Goal: Task Accomplishment & Management: Use online tool/utility

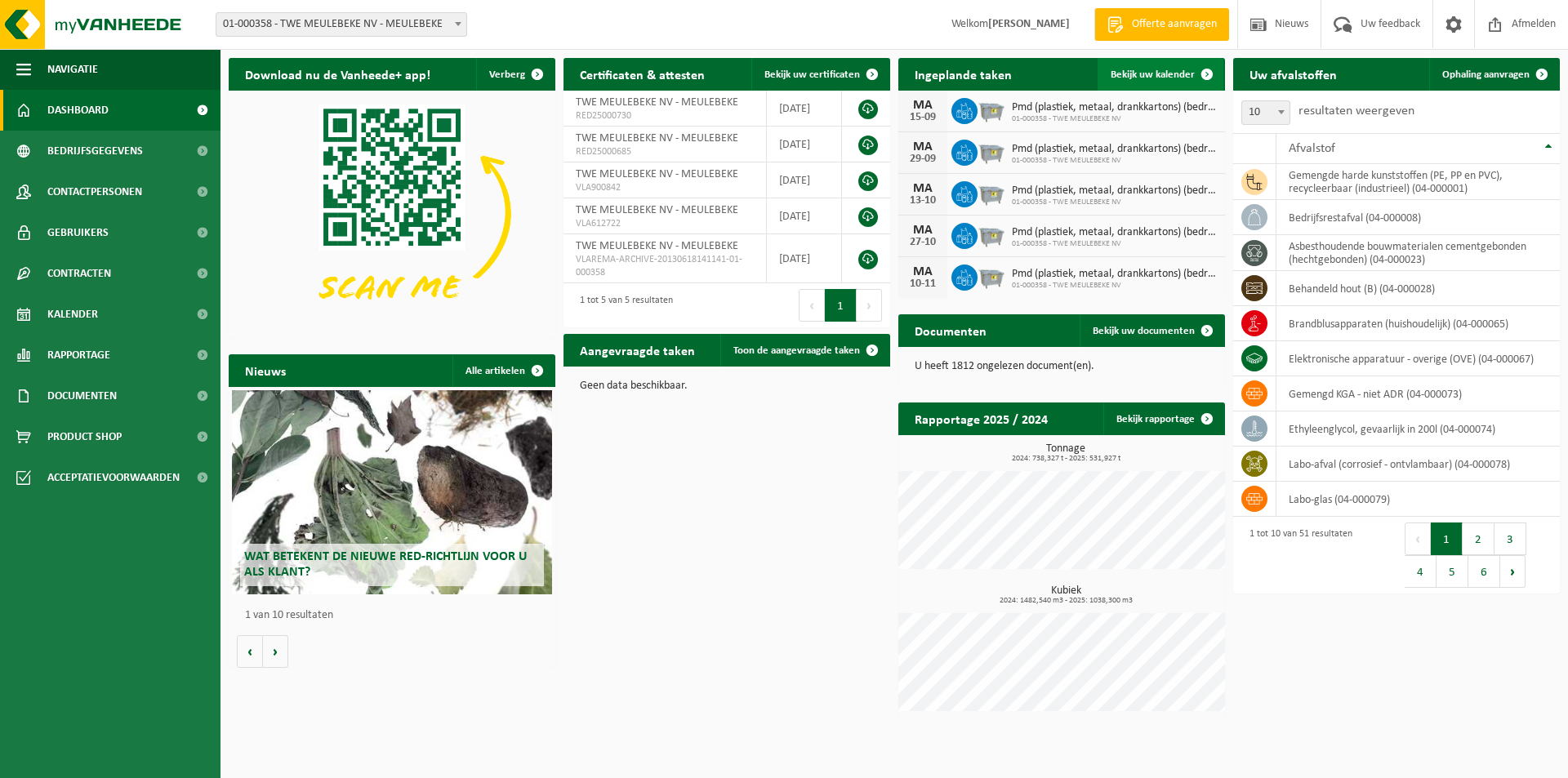
click at [1160, 71] on span "Bekijk uw kalender" at bounding box center [1152, 74] width 84 height 10
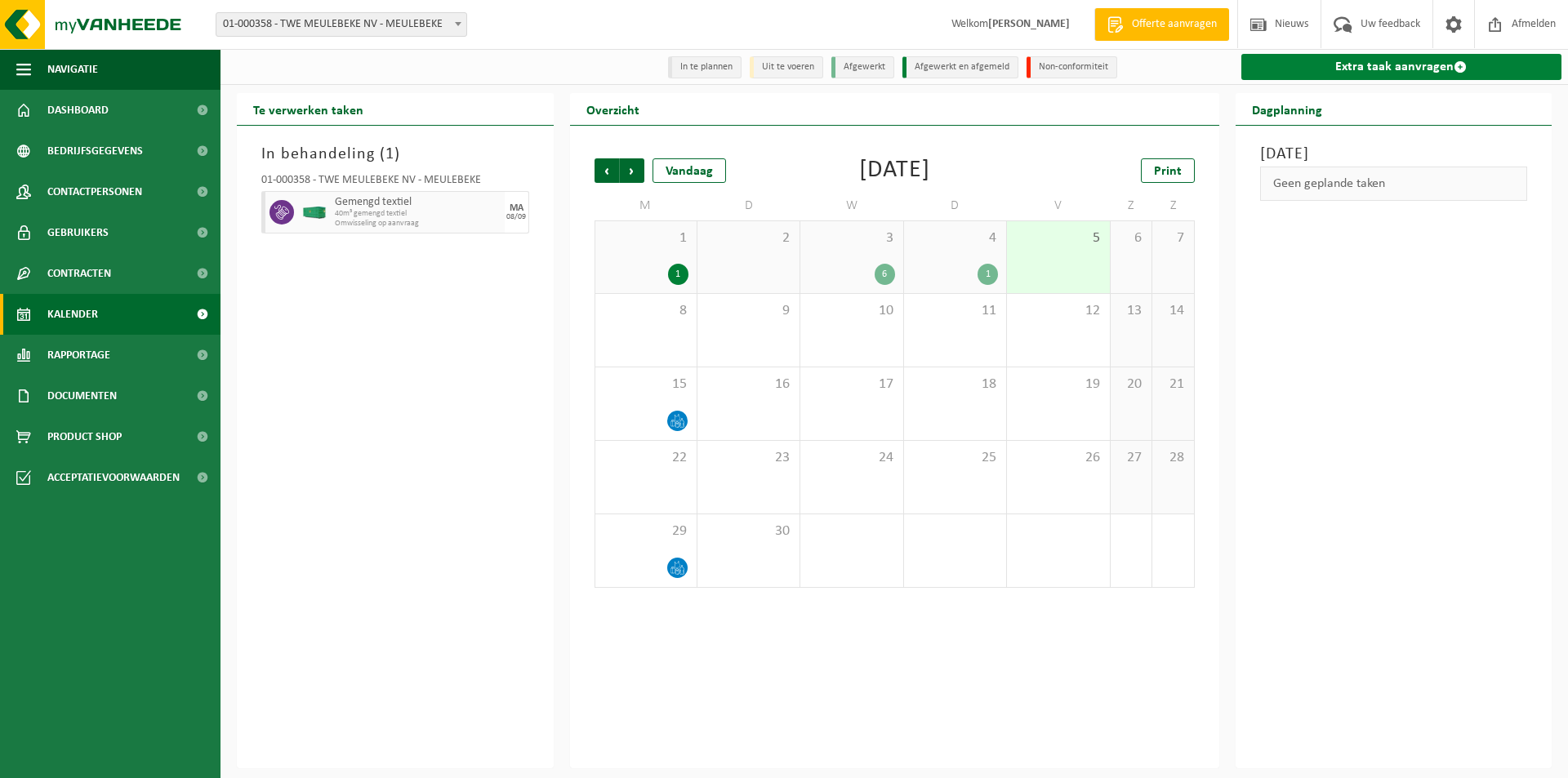
click at [1363, 72] on link "Extra taak aanvragen" at bounding box center [1402, 67] width 321 height 26
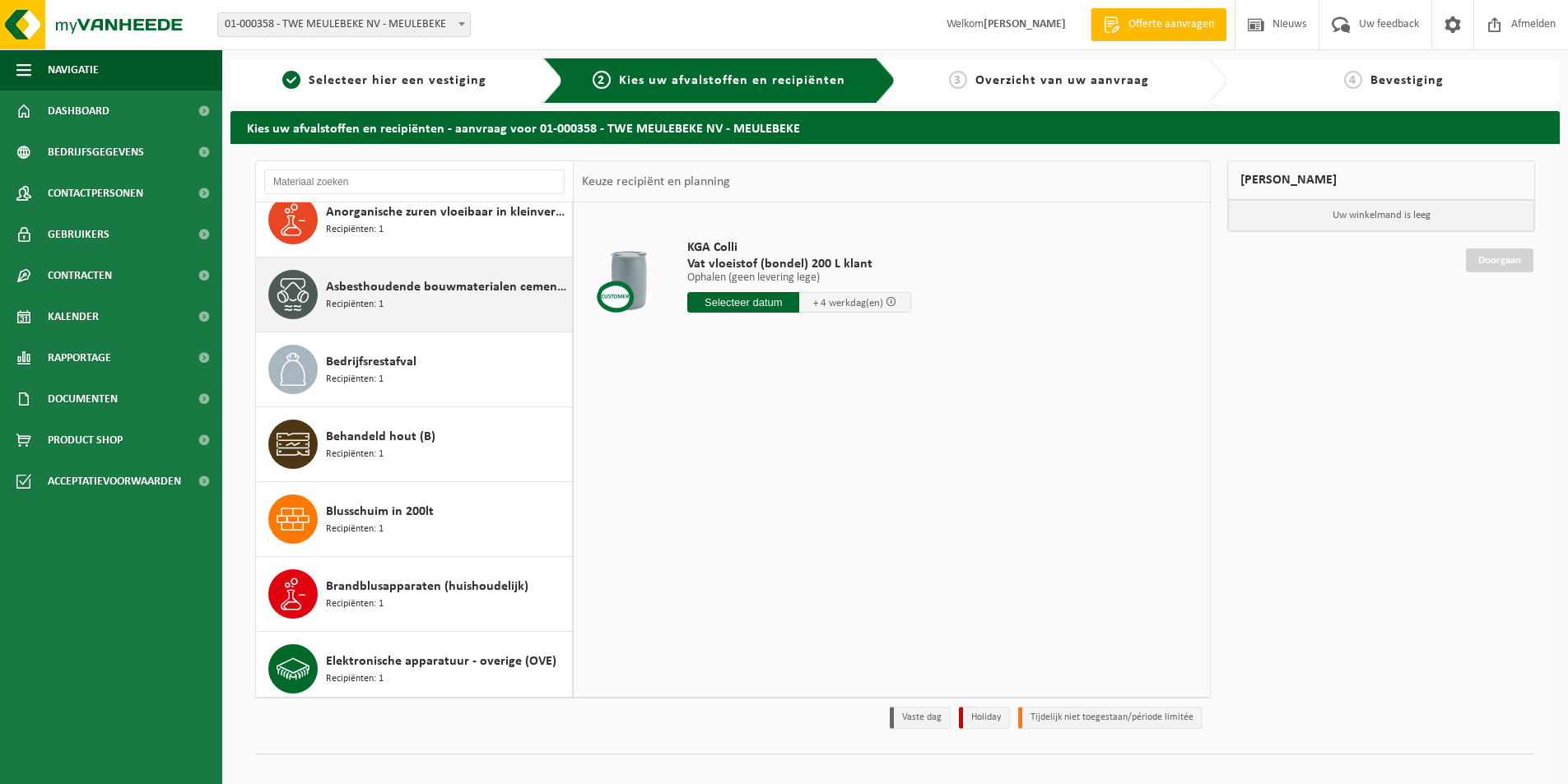
scroll to position [412, 0]
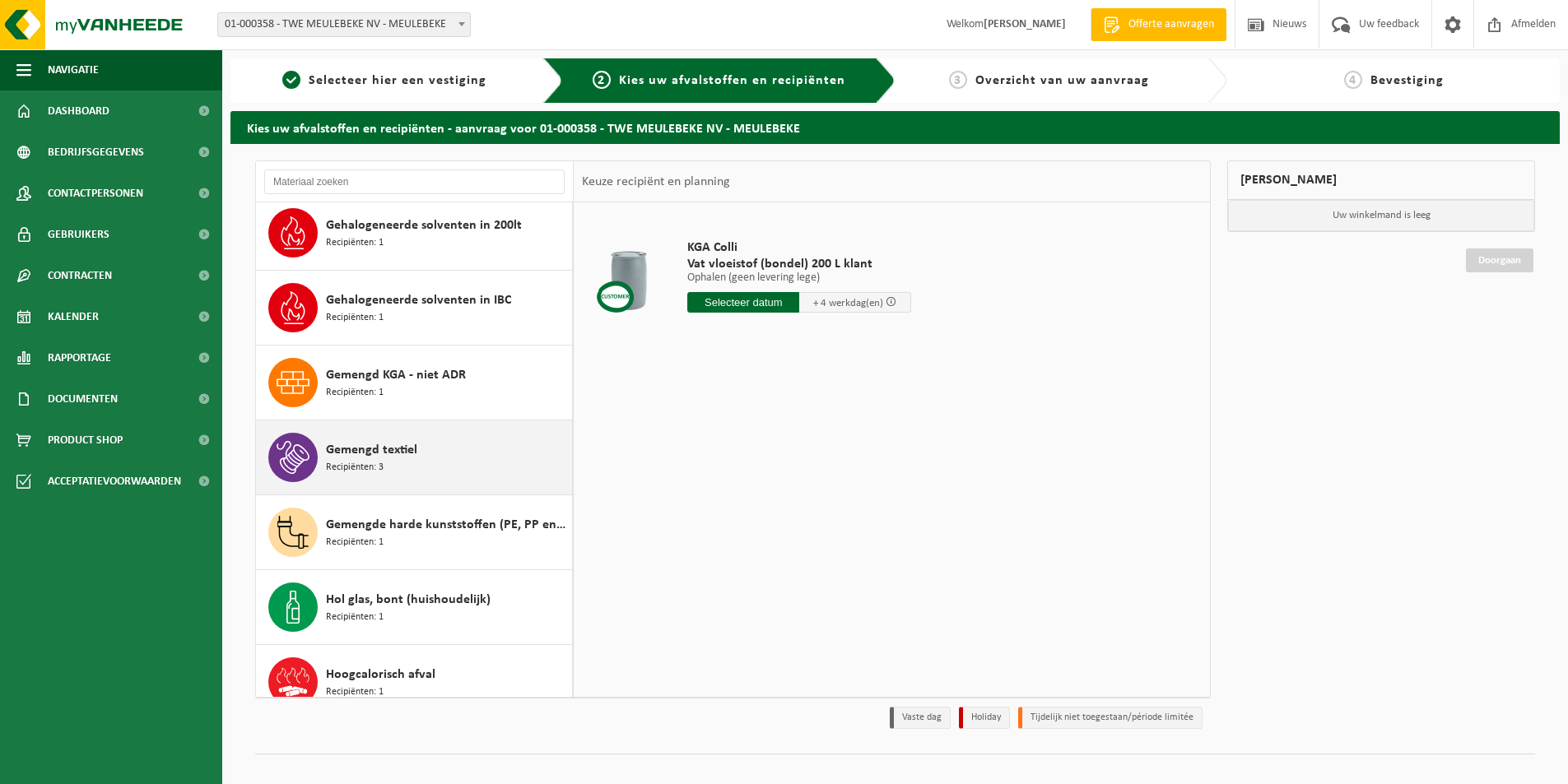
click at [352, 455] on span "Gemengd textiel" at bounding box center [371, 450] width 91 height 20
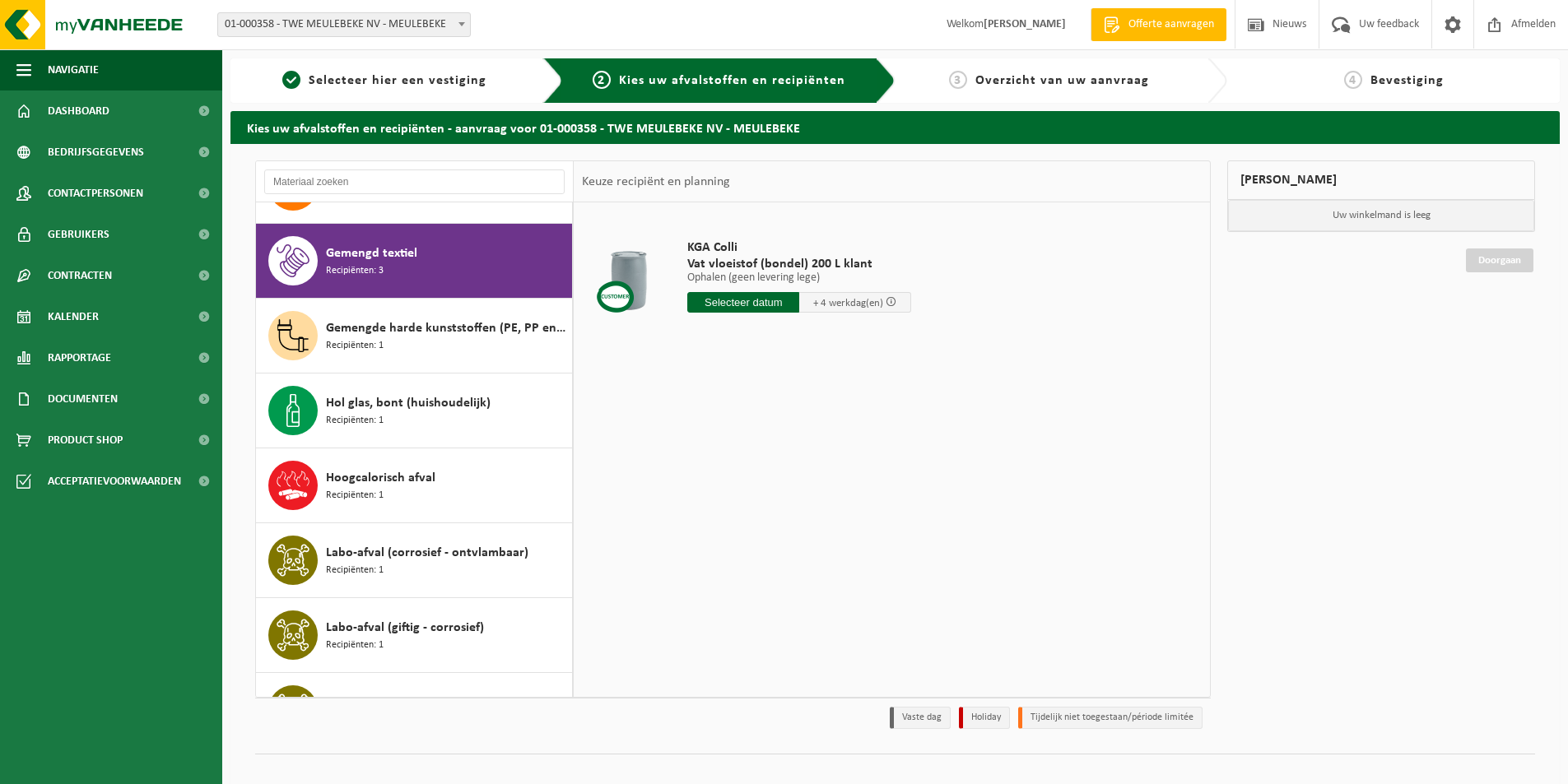
scroll to position [1124, 0]
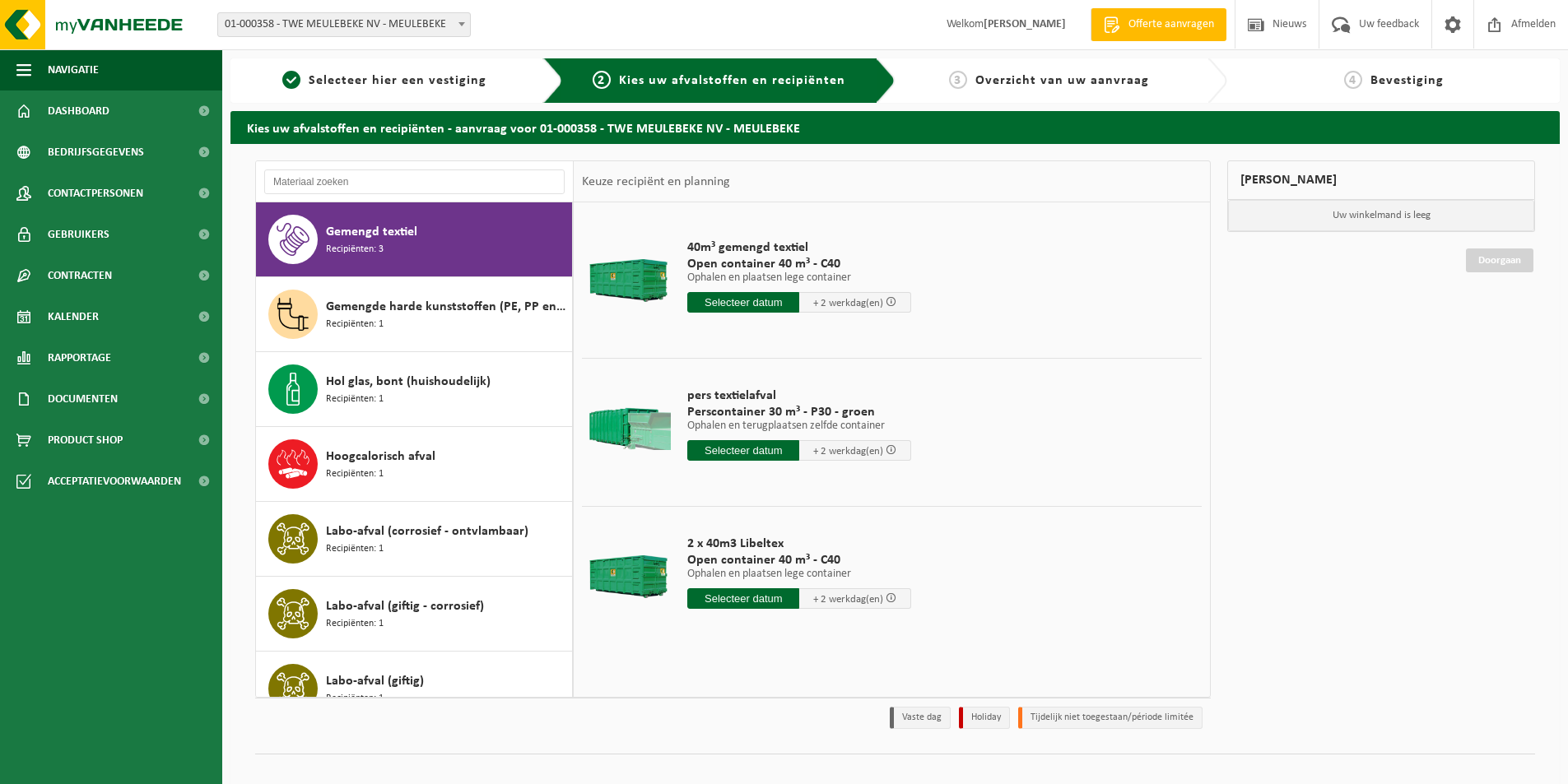
click at [717, 449] on input "text" at bounding box center [743, 451] width 112 height 21
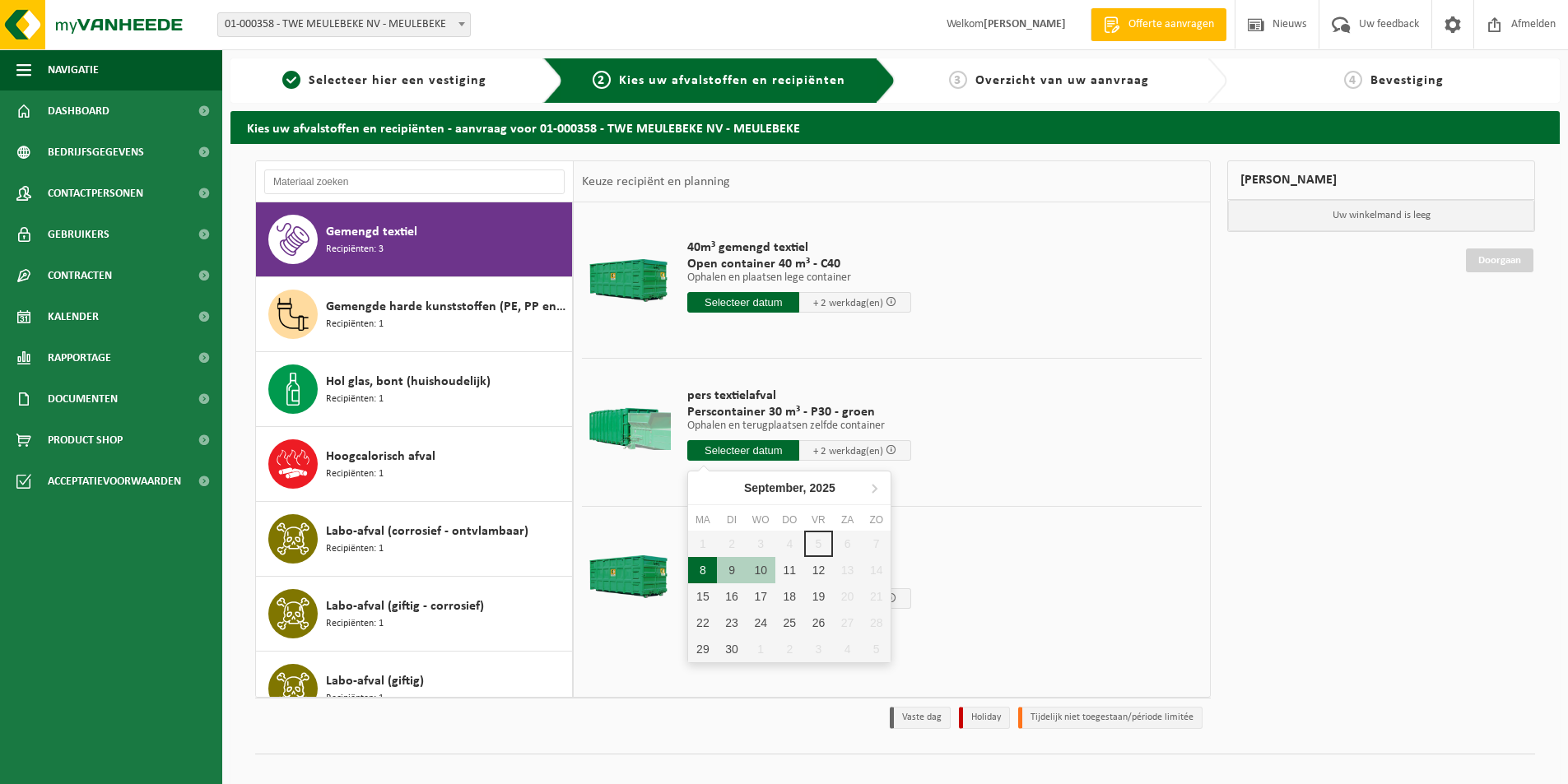
click at [707, 574] on div "8" at bounding box center [702, 570] width 29 height 26
type input "Van 2025-09-08"
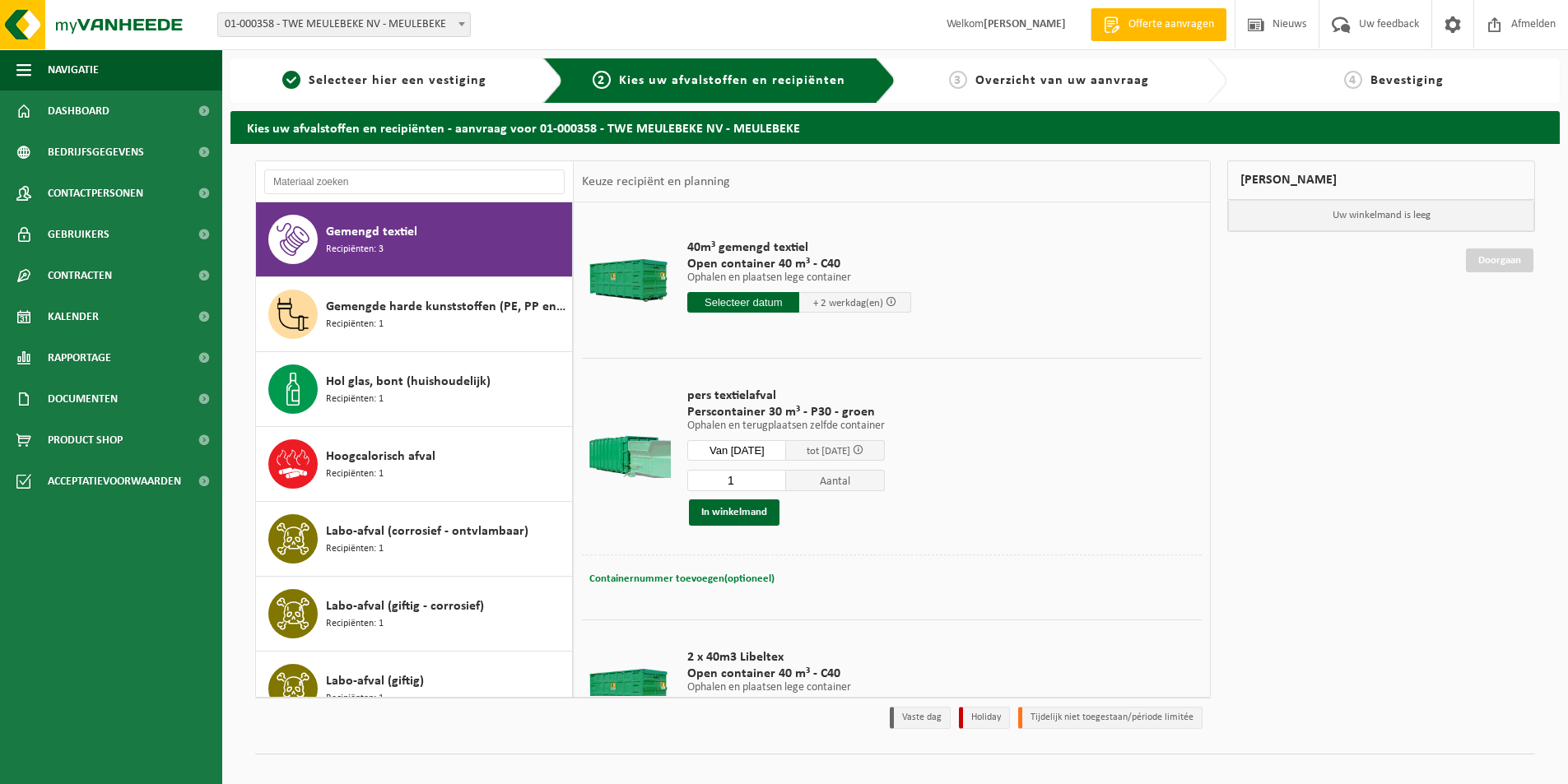
click at [698, 581] on span "Containernummer toevoegen(optioneel)" at bounding box center [681, 579] width 185 height 10
type input "STP346"
click at [729, 514] on button "In winkelmand" at bounding box center [734, 512] width 91 height 26
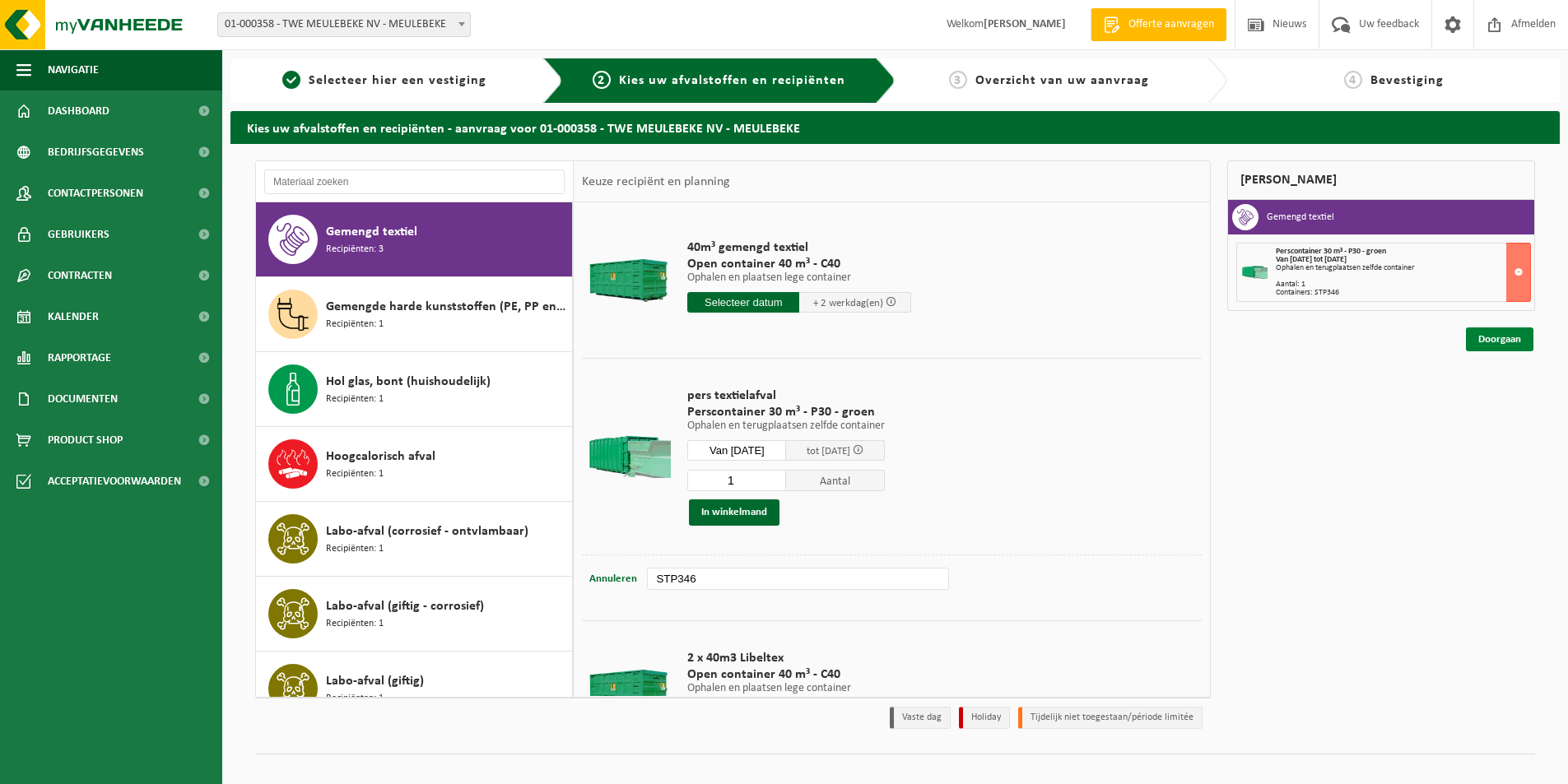
click at [1484, 336] on link "Doorgaan" at bounding box center [1500, 340] width 67 height 24
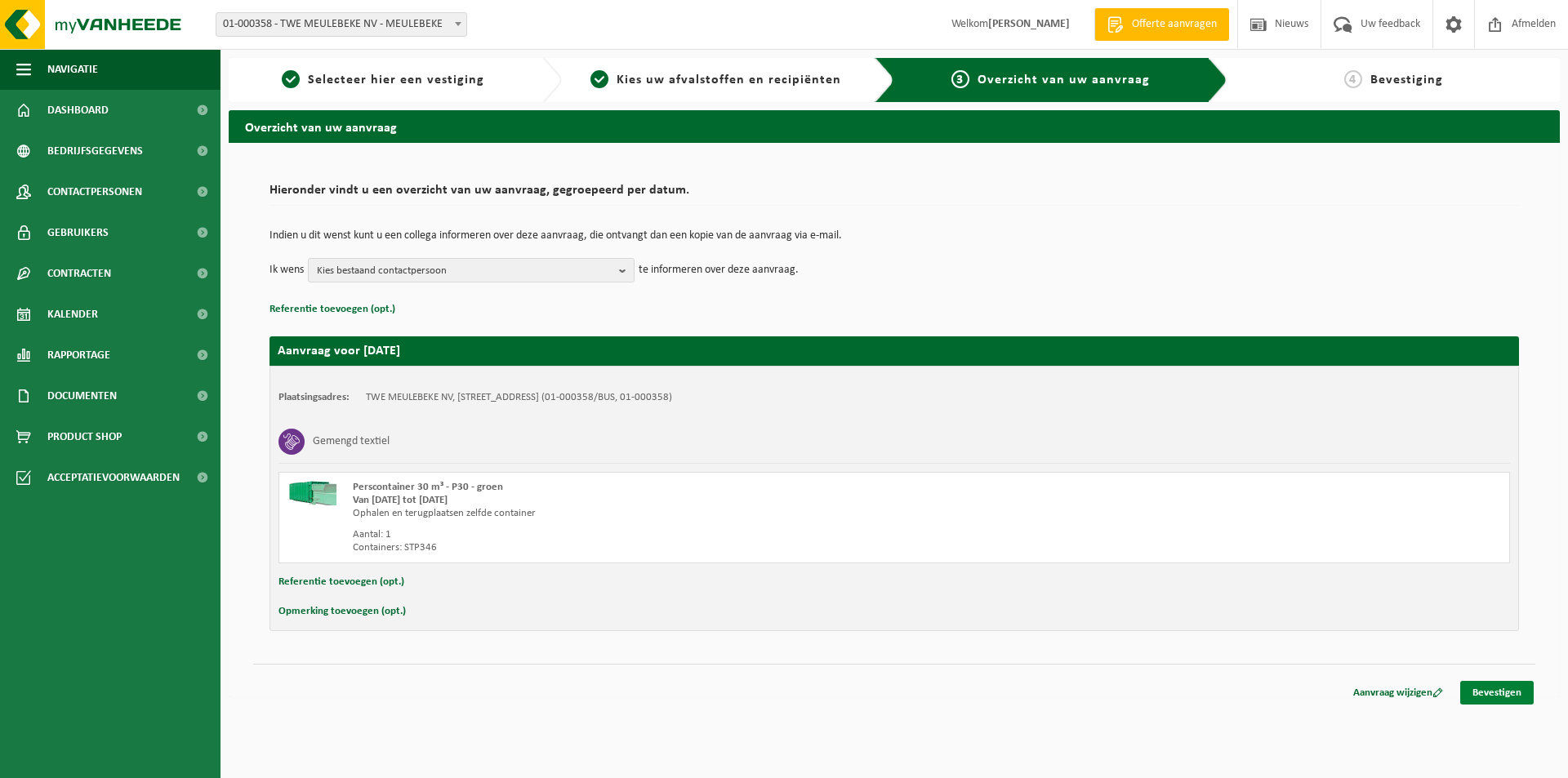
click at [1491, 695] on link "Bevestigen" at bounding box center [1497, 694] width 73 height 24
click at [1505, 686] on link "Bevestigen" at bounding box center [1497, 694] width 73 height 24
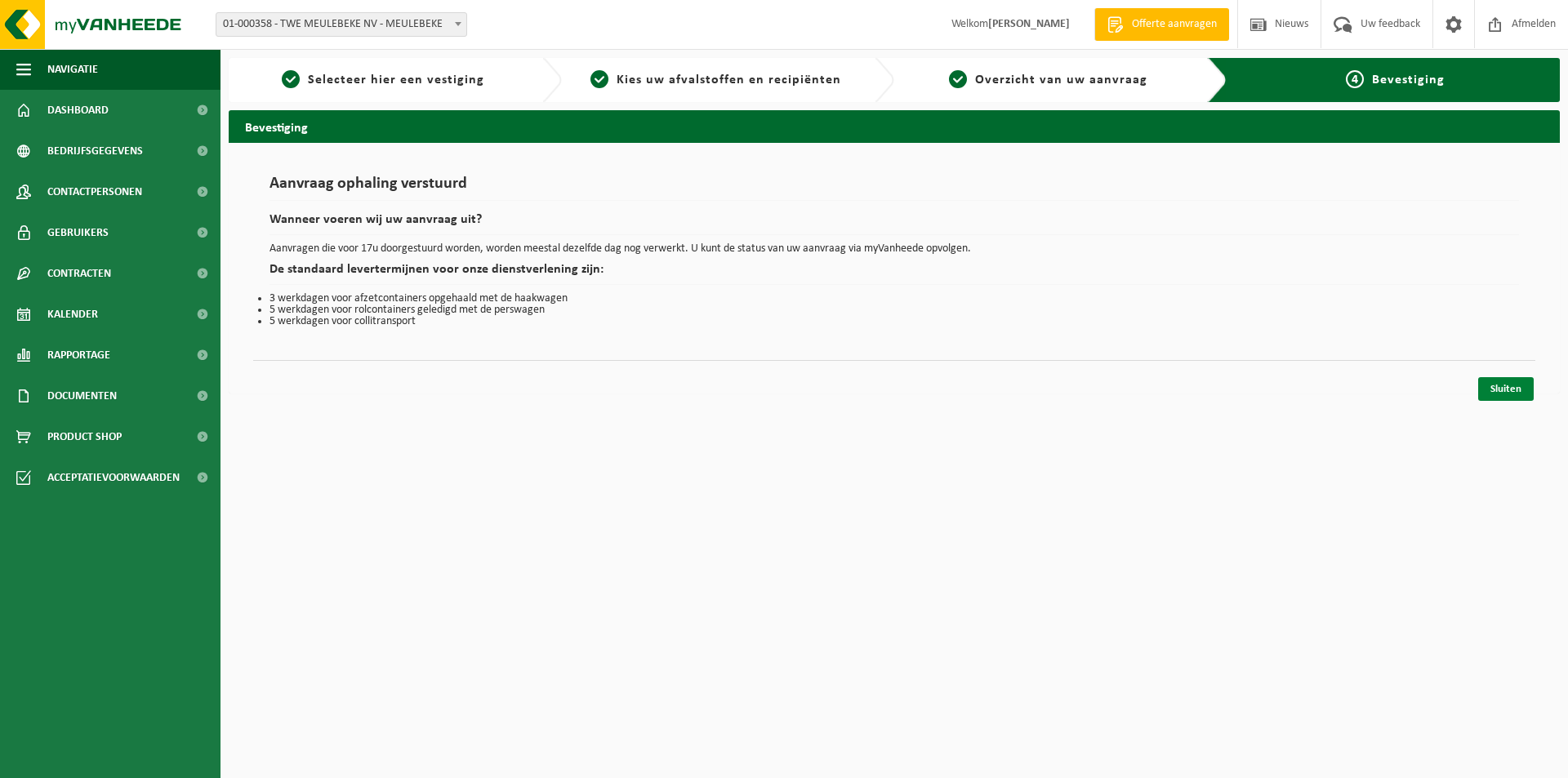
click at [1499, 395] on link "Sluiten" at bounding box center [1506, 389] width 56 height 24
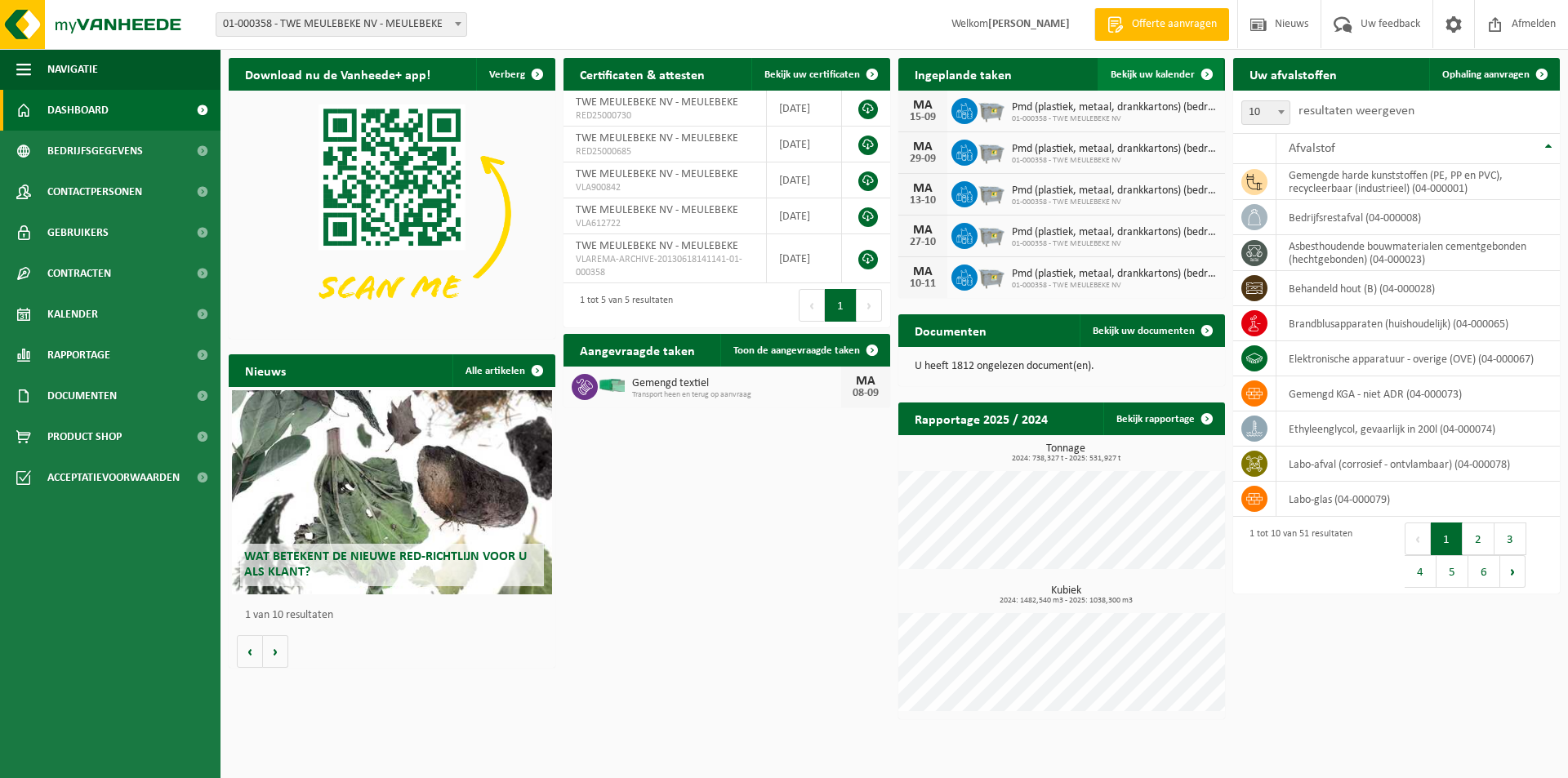
click at [1138, 82] on link "Bekijk uw kalender" at bounding box center [1160, 74] width 126 height 32
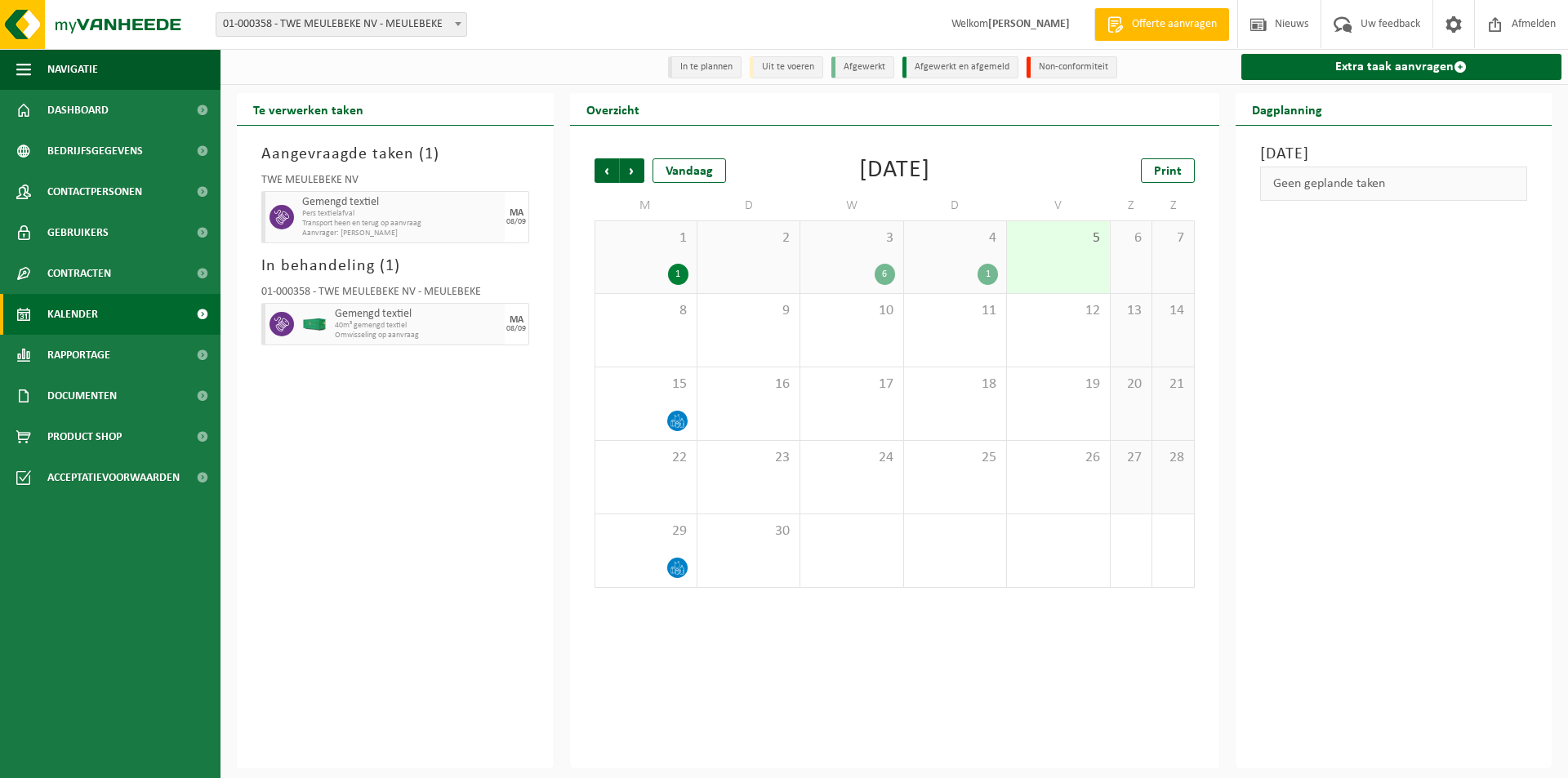
click at [632, 240] on span "1" at bounding box center [646, 238] width 85 height 18
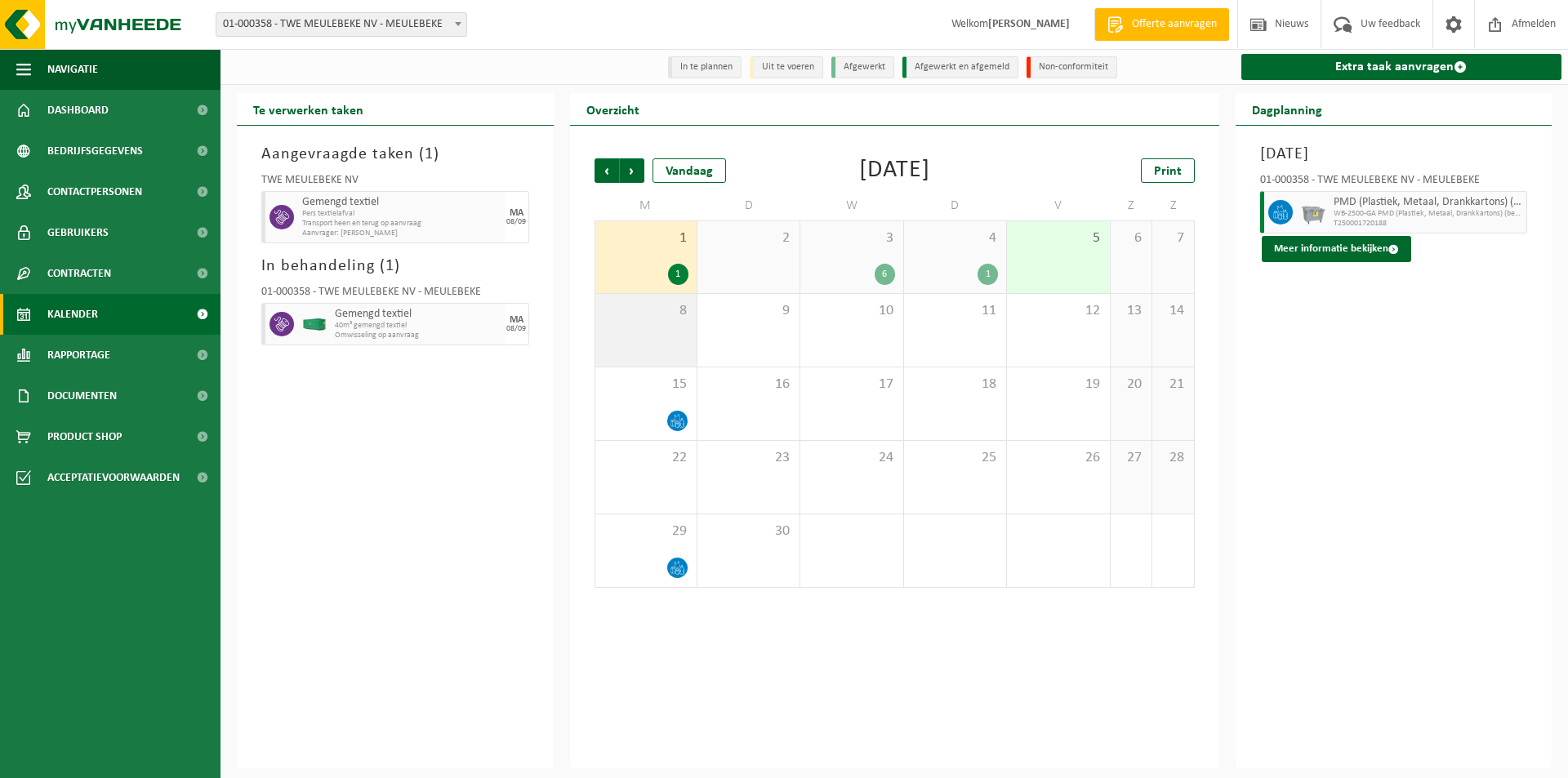
click at [654, 321] on div "8" at bounding box center [646, 330] width 101 height 72
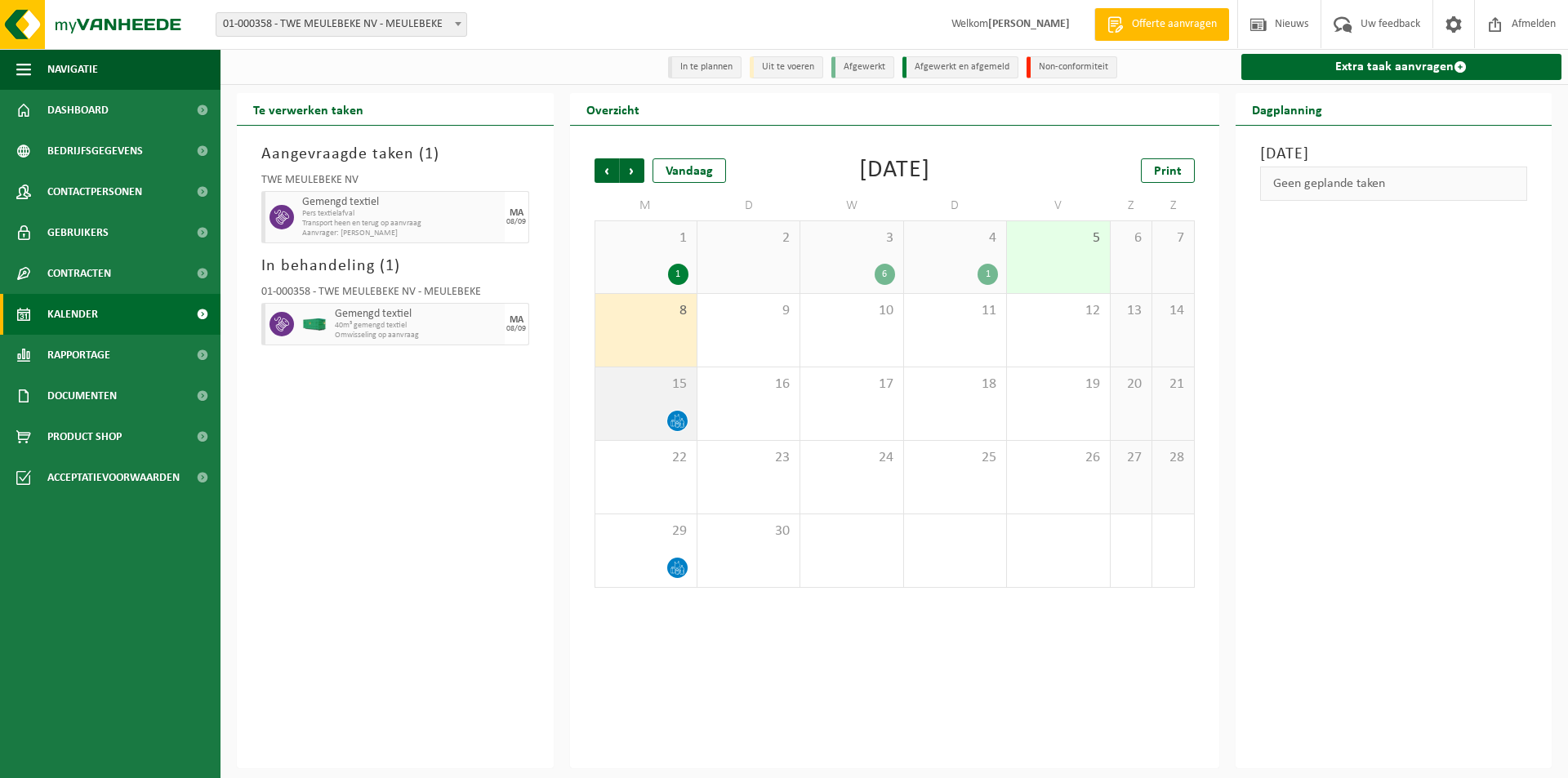
click at [648, 389] on span "15" at bounding box center [646, 384] width 85 height 18
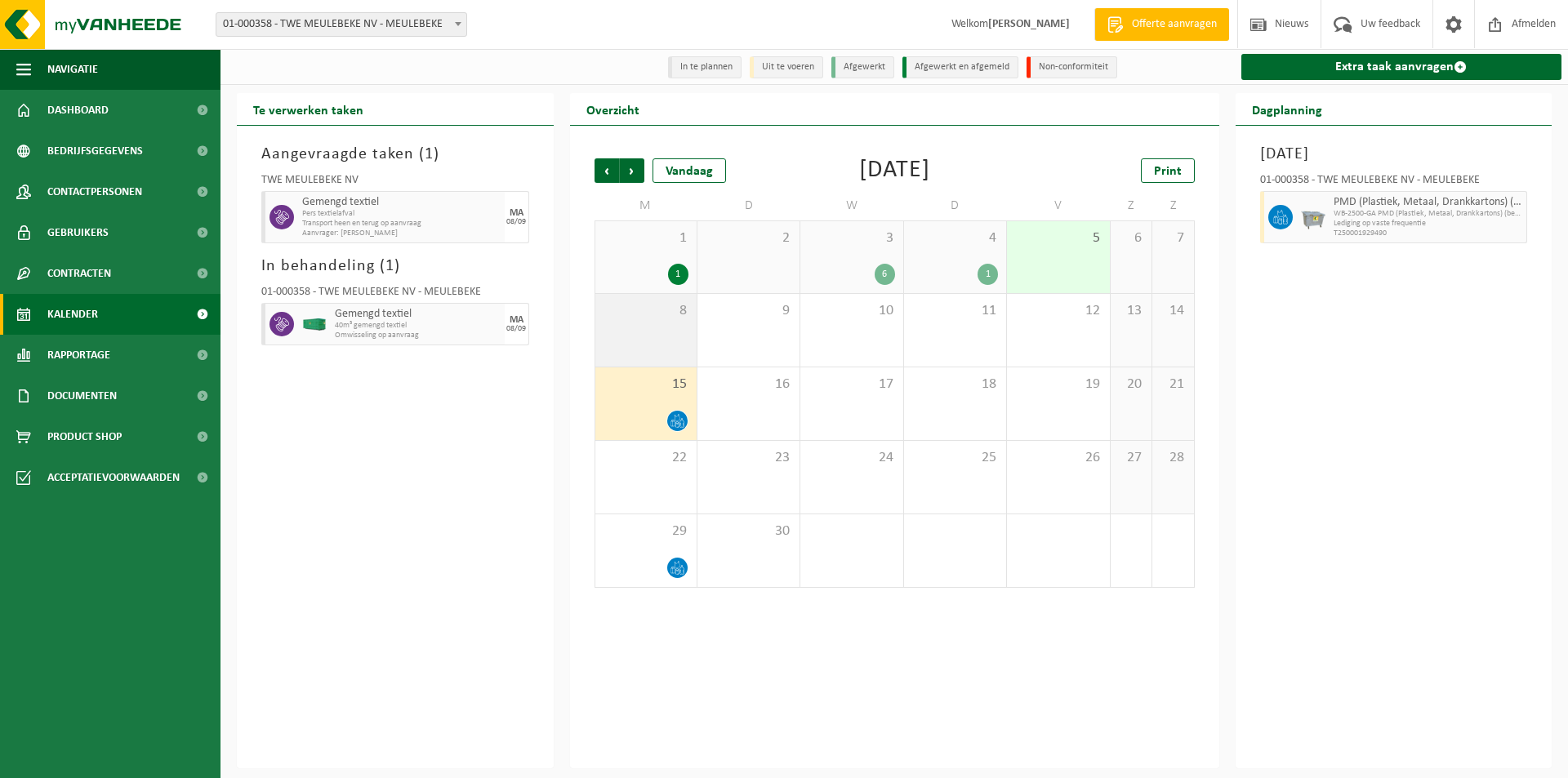
click at [631, 329] on div "8" at bounding box center [646, 330] width 101 height 72
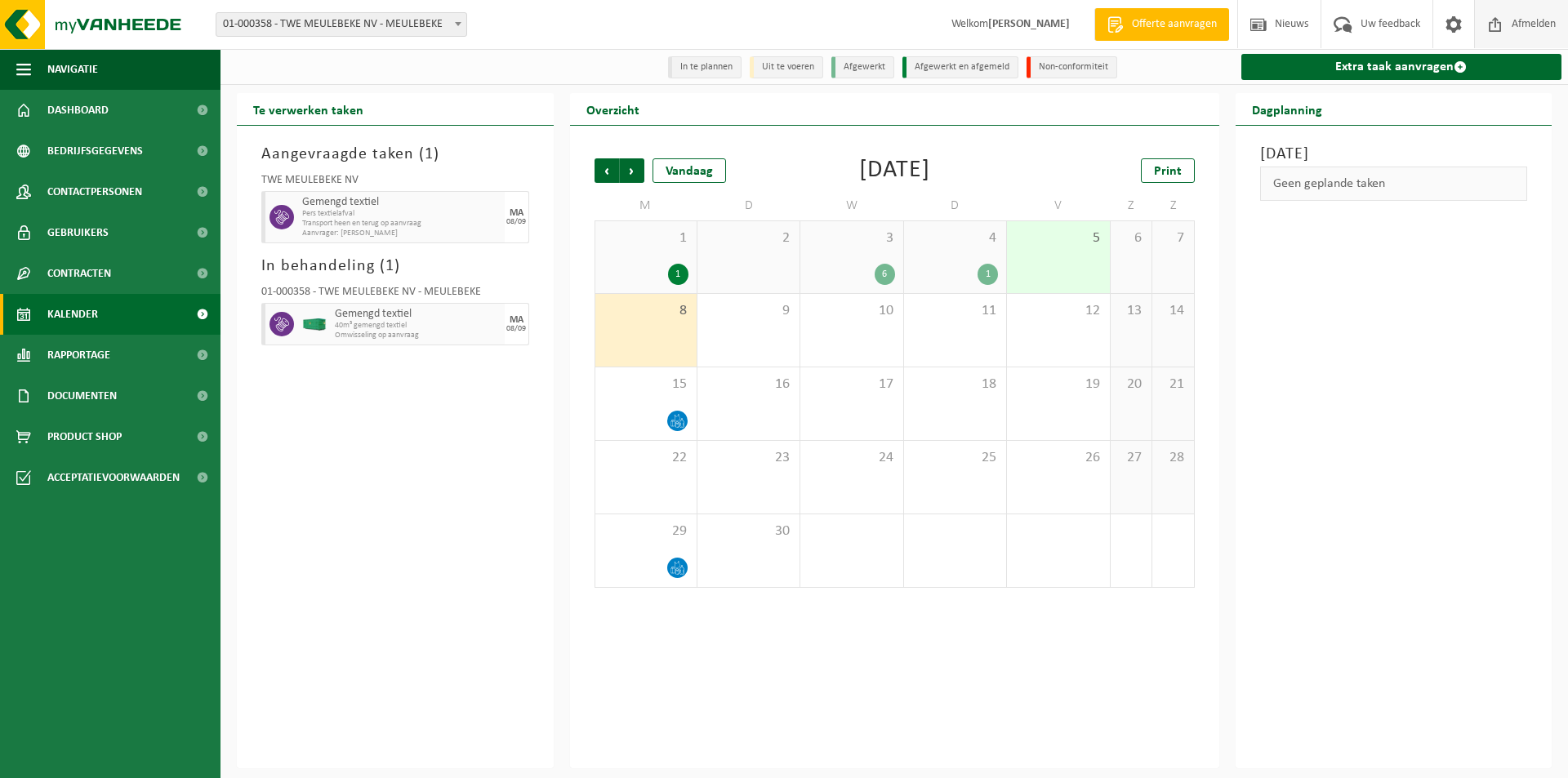
click at [1509, 23] on span "Afmelden" at bounding box center [1534, 24] width 52 height 48
